Goal: Book appointment/travel/reservation

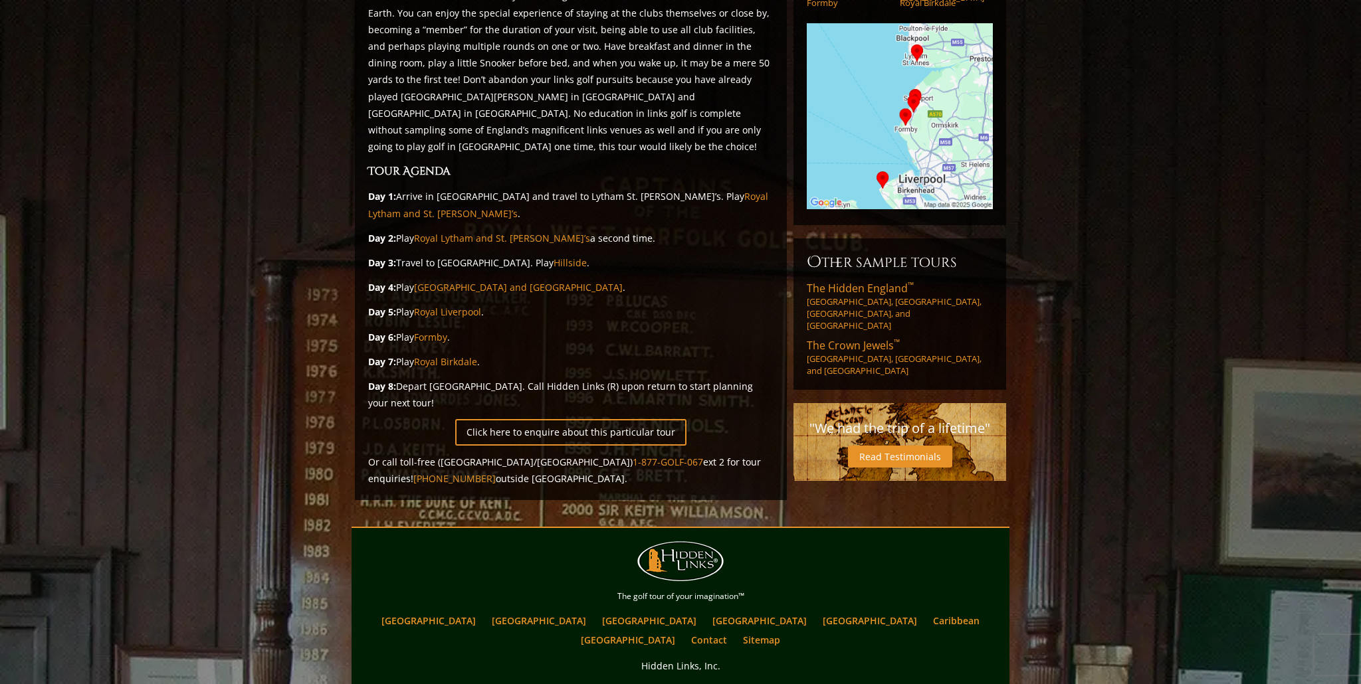
scroll to position [243, 0]
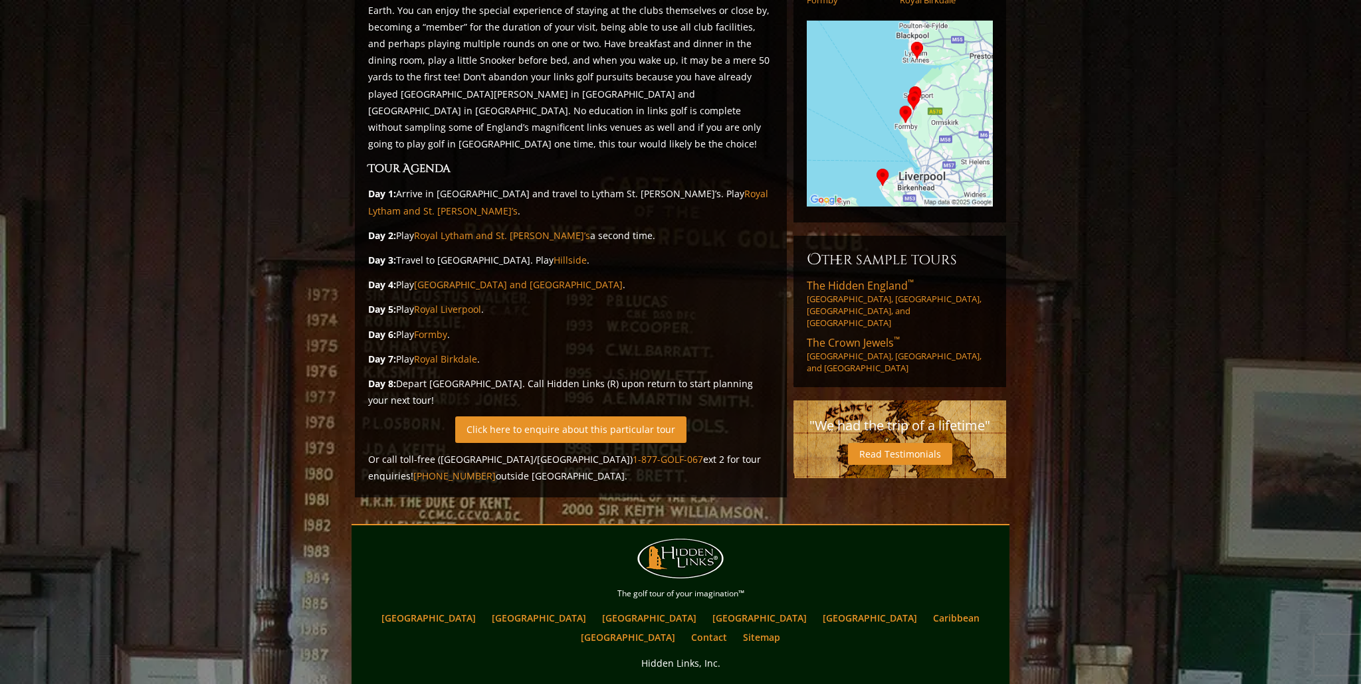
click at [635, 417] on link "Click here to enquire about this particular tour" at bounding box center [570, 430] width 231 height 26
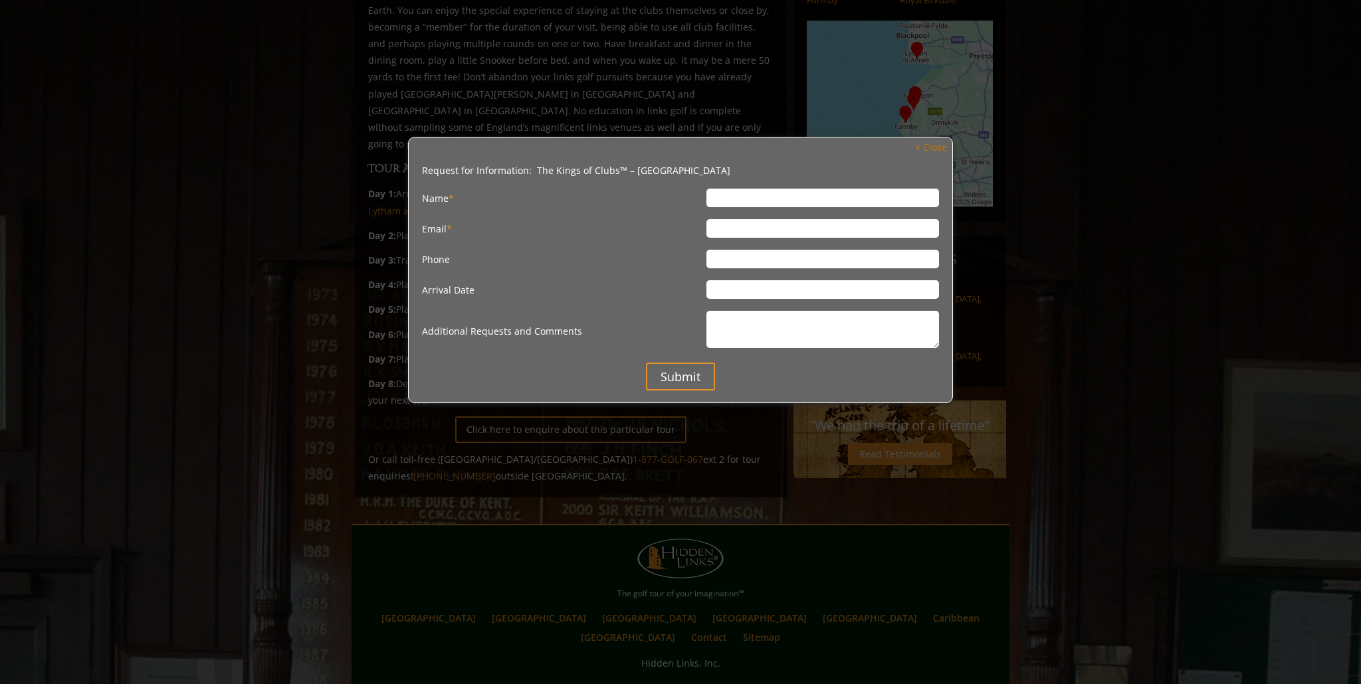
click at [928, 150] on link "× Close" at bounding box center [930, 148] width 45 height 18
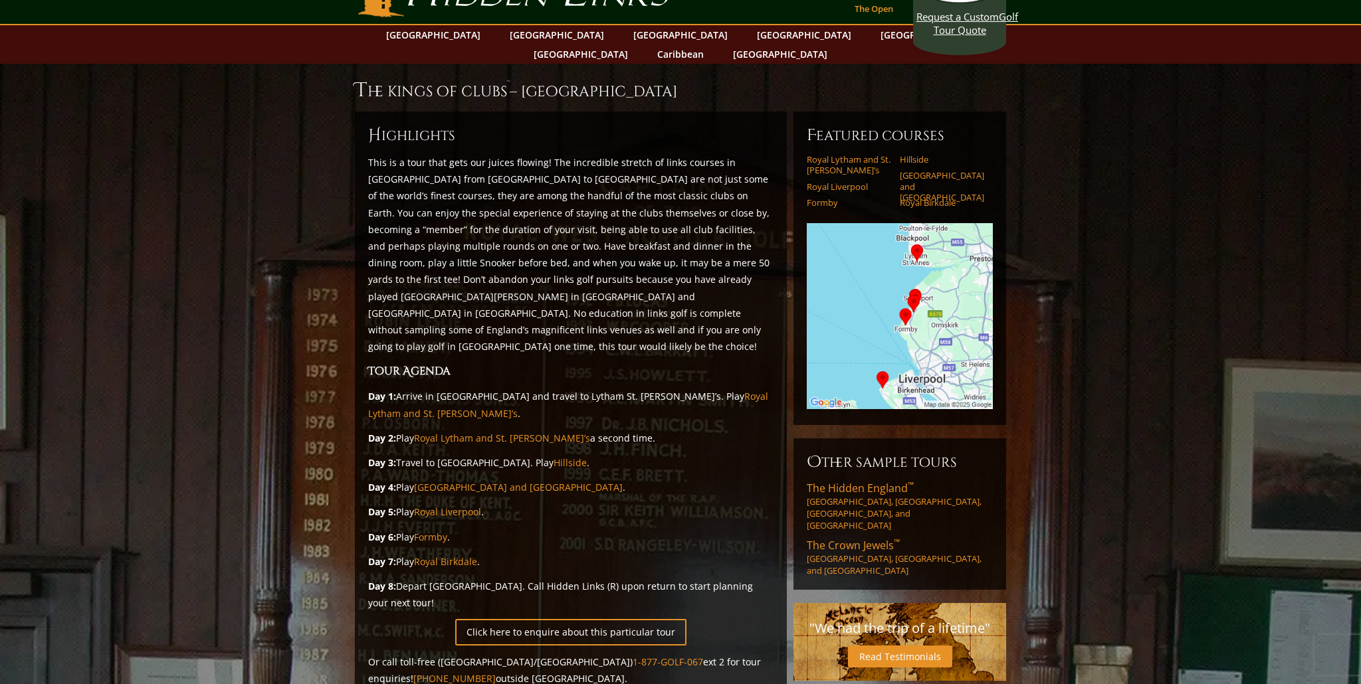
scroll to position [0, 0]
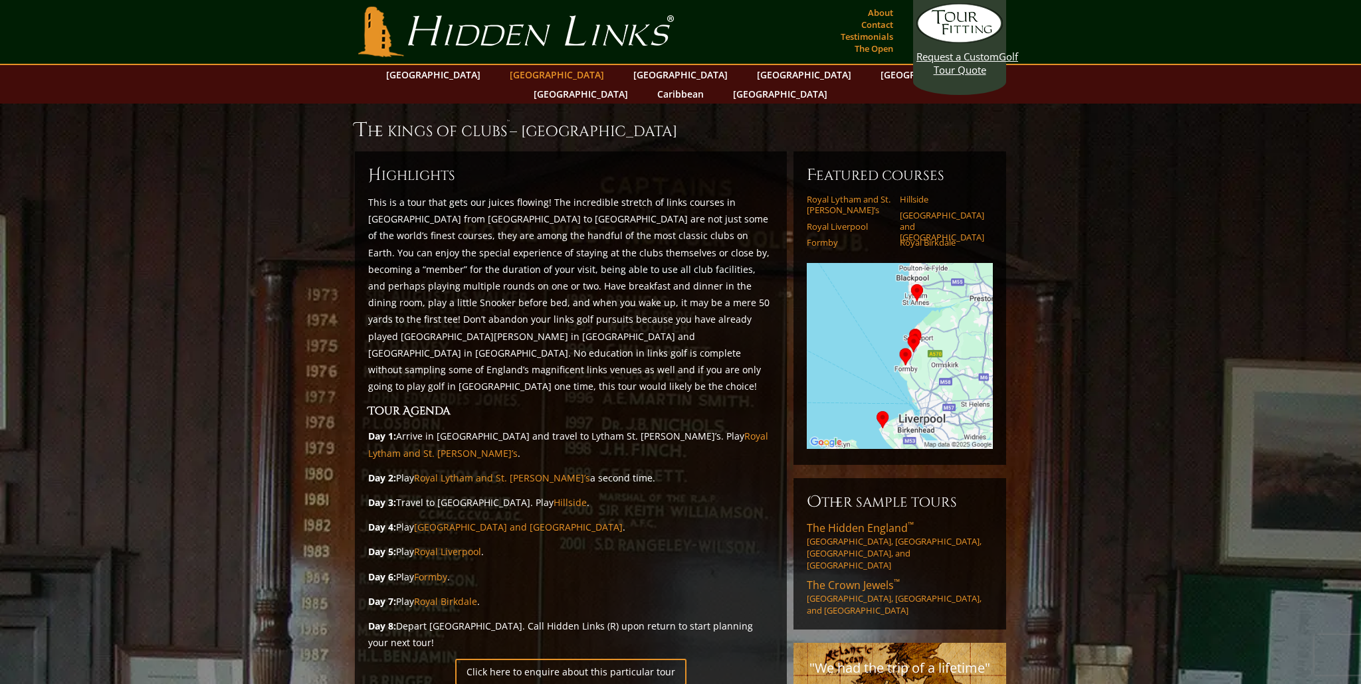
click at [541, 77] on link "[GEOGRAPHIC_DATA]" at bounding box center [557, 74] width 108 height 19
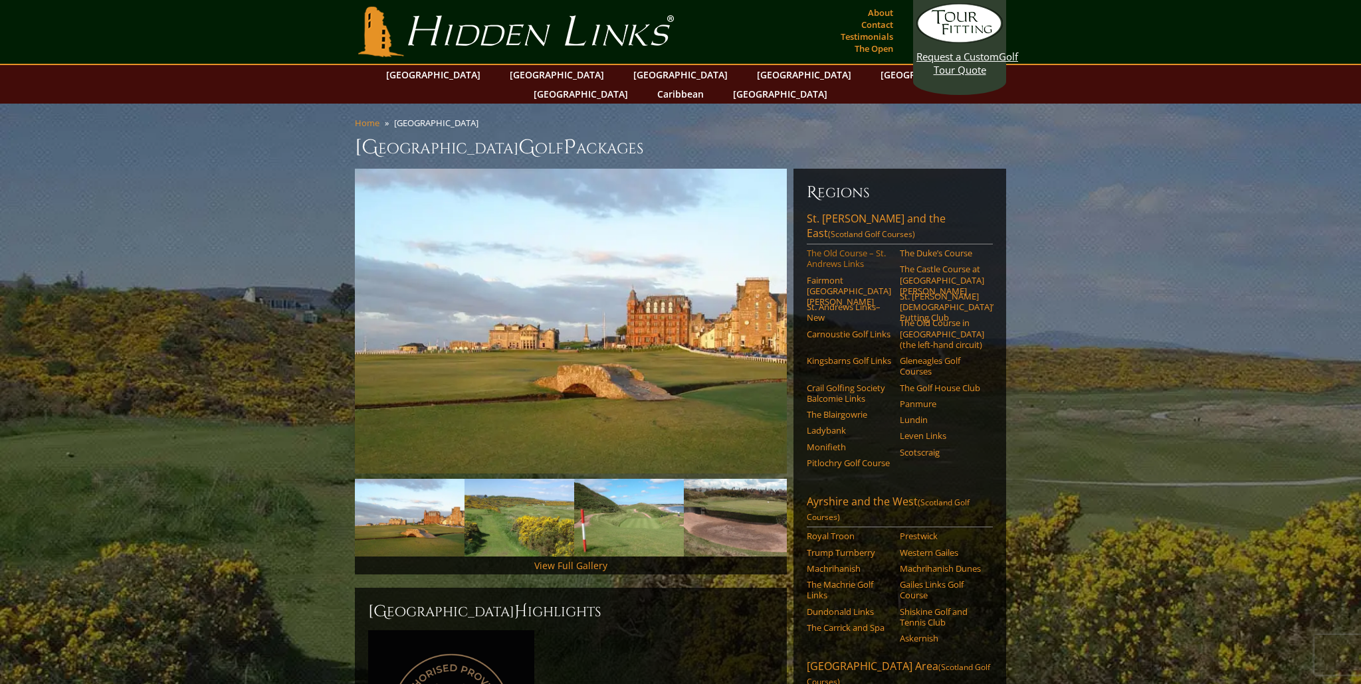
click at [856, 248] on link "The Old Course – St. Andrews Links" at bounding box center [849, 259] width 84 height 22
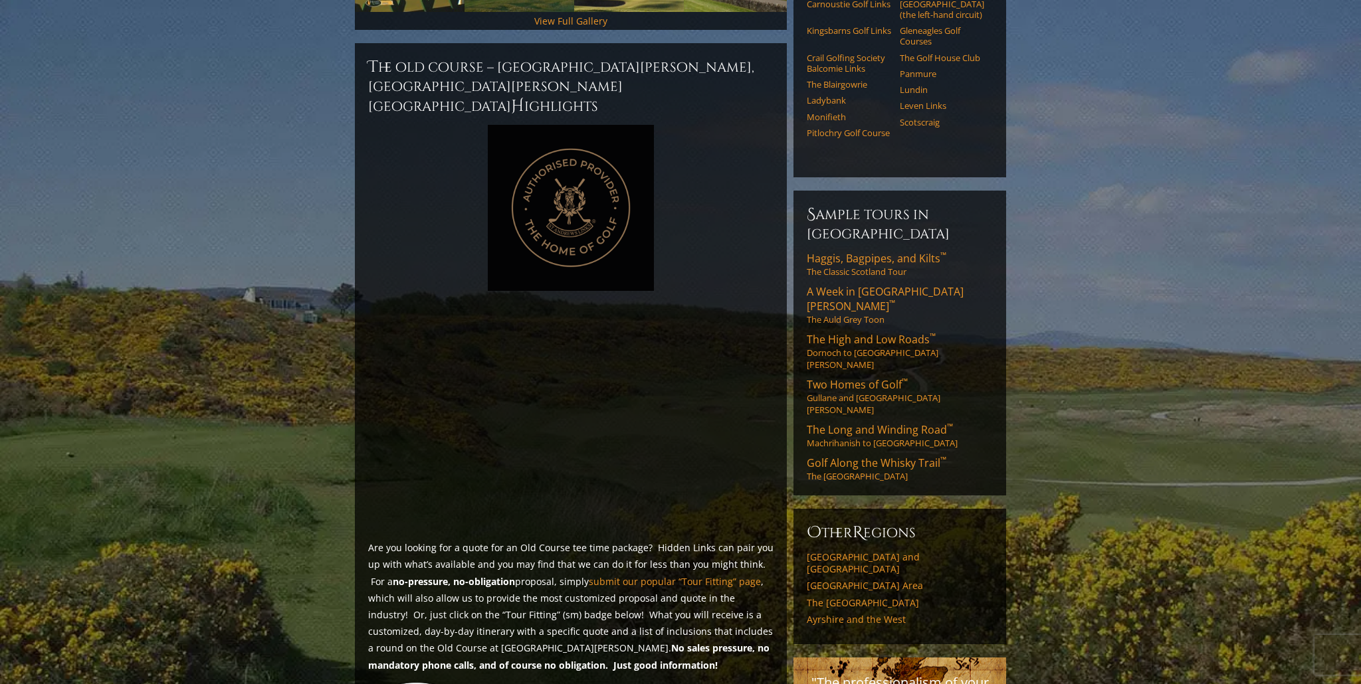
scroll to position [577, 0]
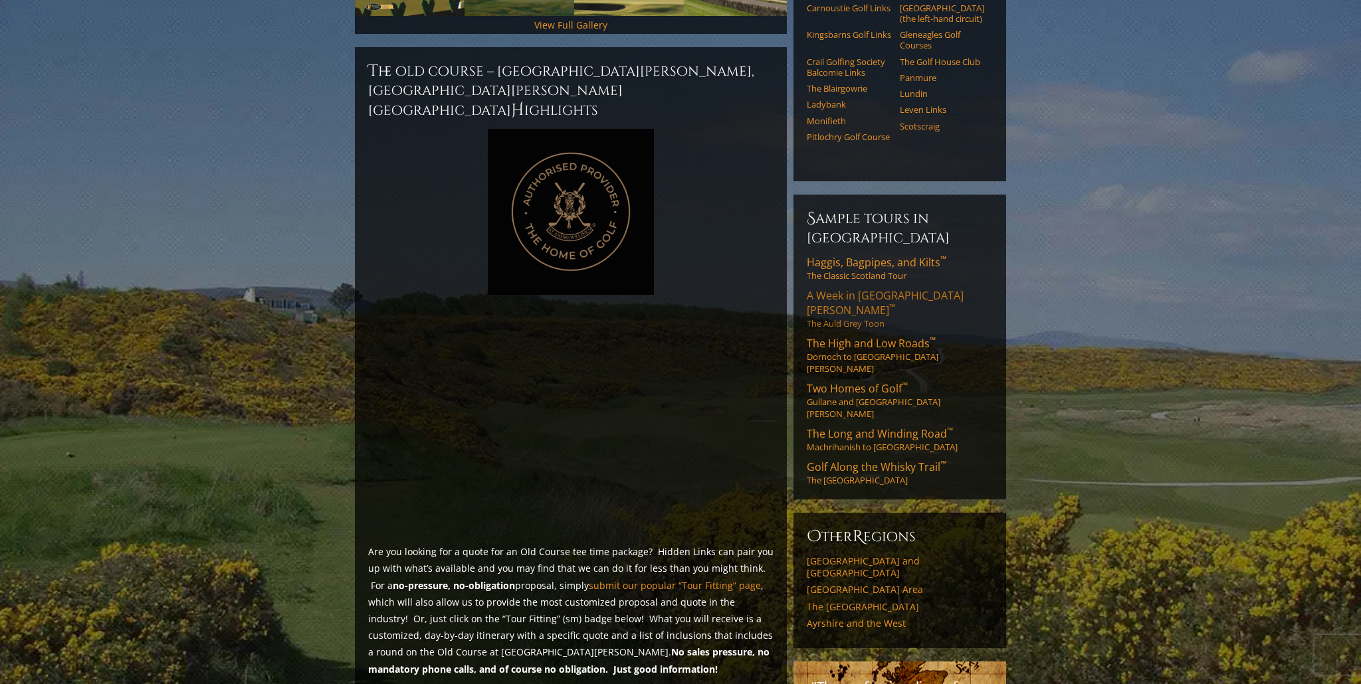
click at [881, 288] on span "A Week in St. Andrews ™" at bounding box center [885, 302] width 157 height 29
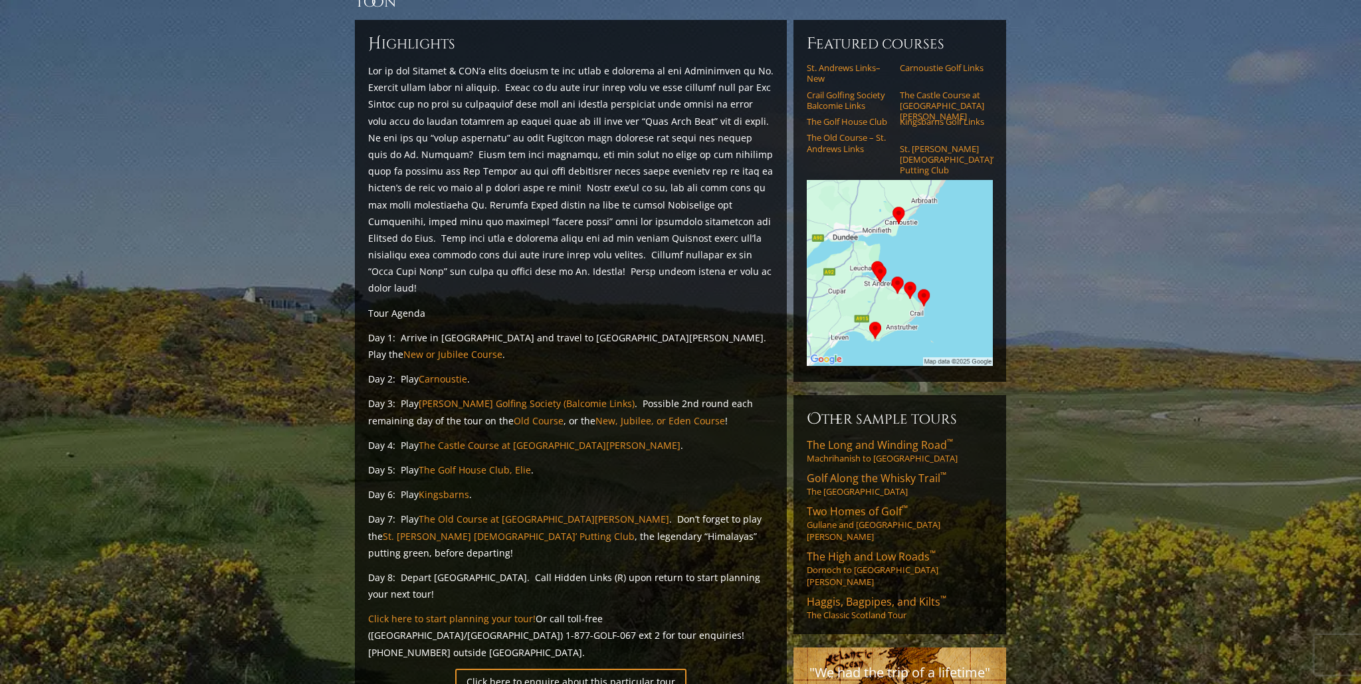
scroll to position [148, 0]
